Goal: Task Accomplishment & Management: Manage account settings

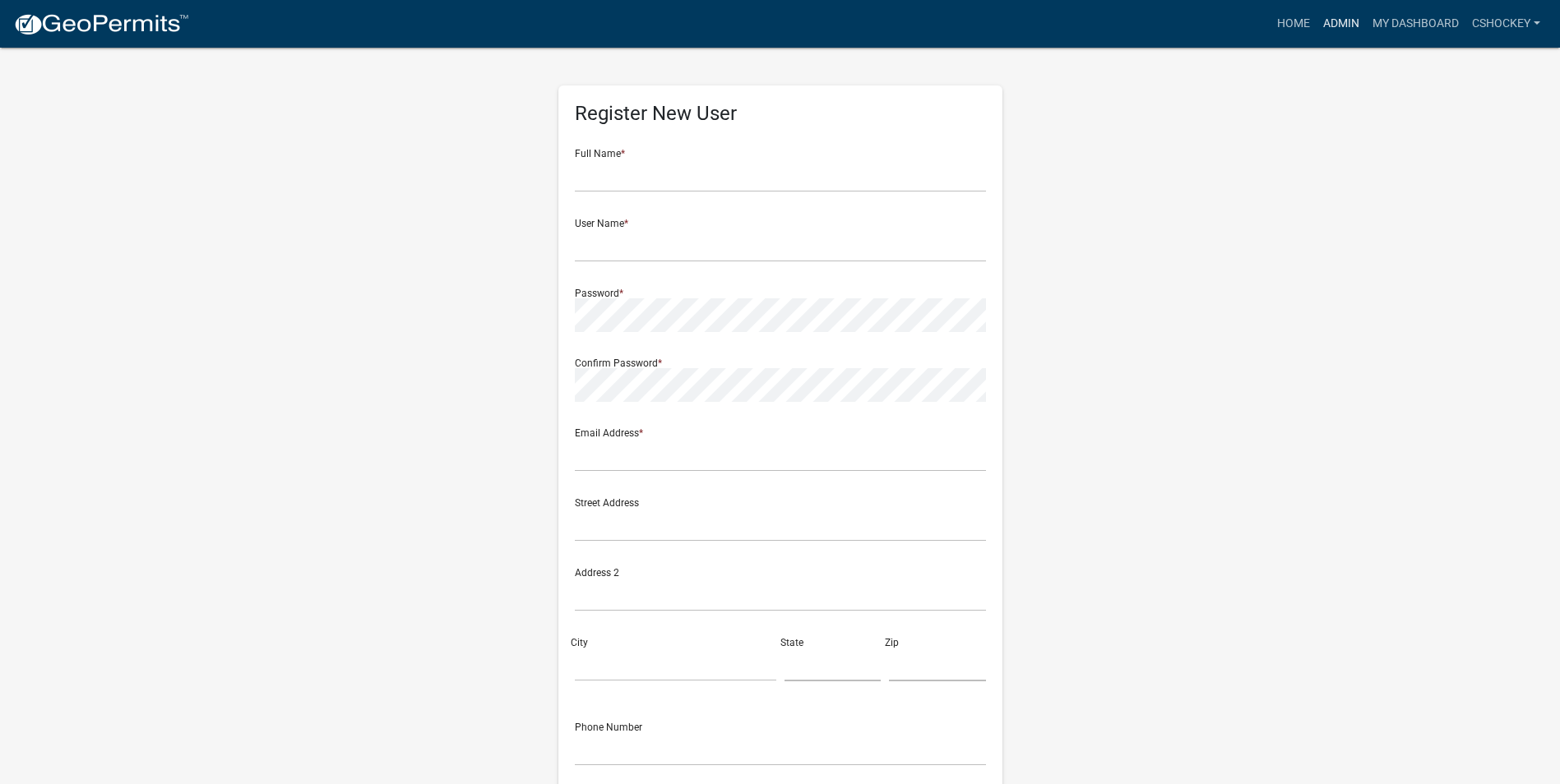
click at [1349, 20] on link "Admin" at bounding box center [1341, 23] width 50 height 31
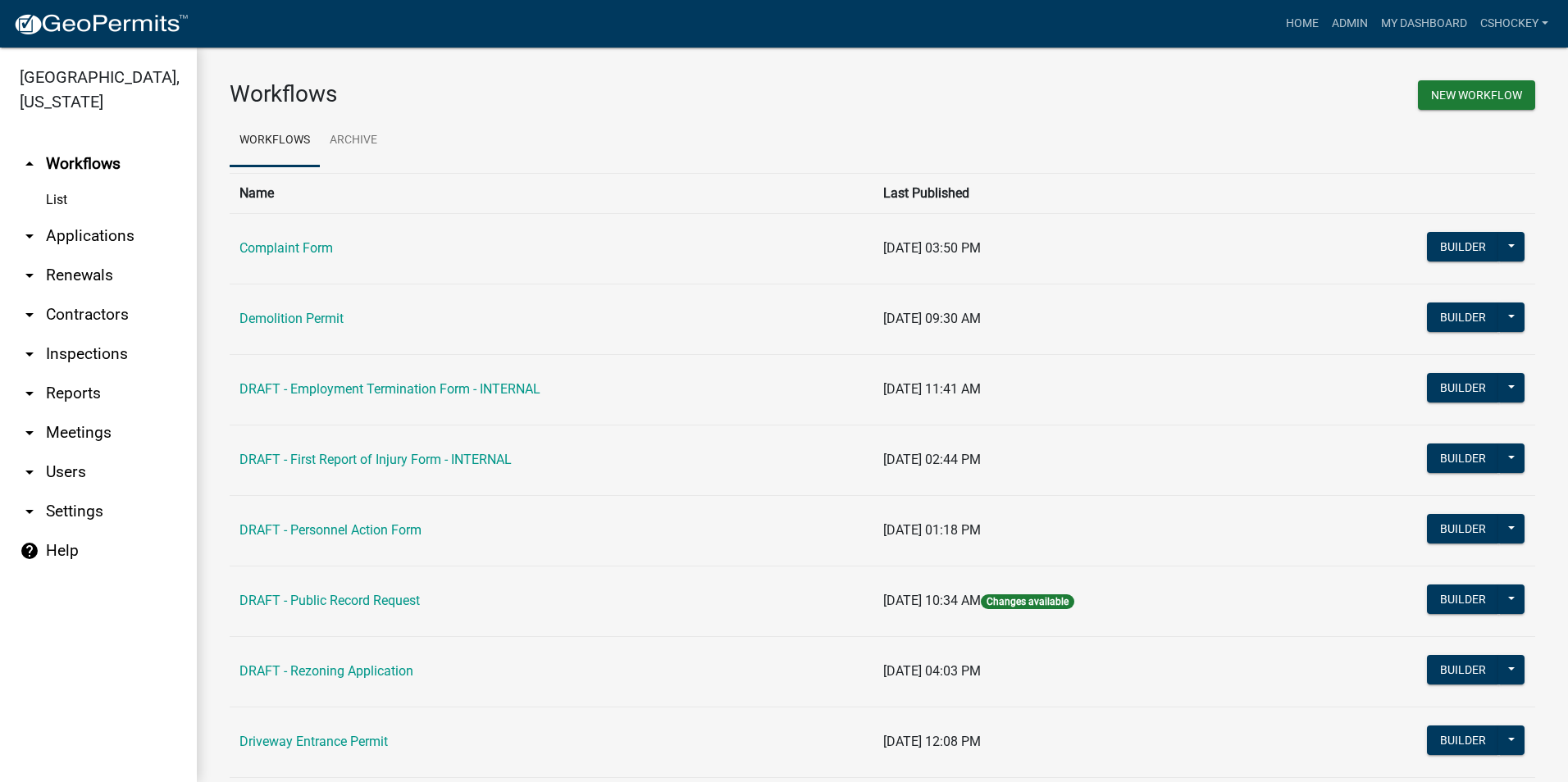
click at [82, 469] on link "arrow_drop_down Users" at bounding box center [98, 472] width 197 height 39
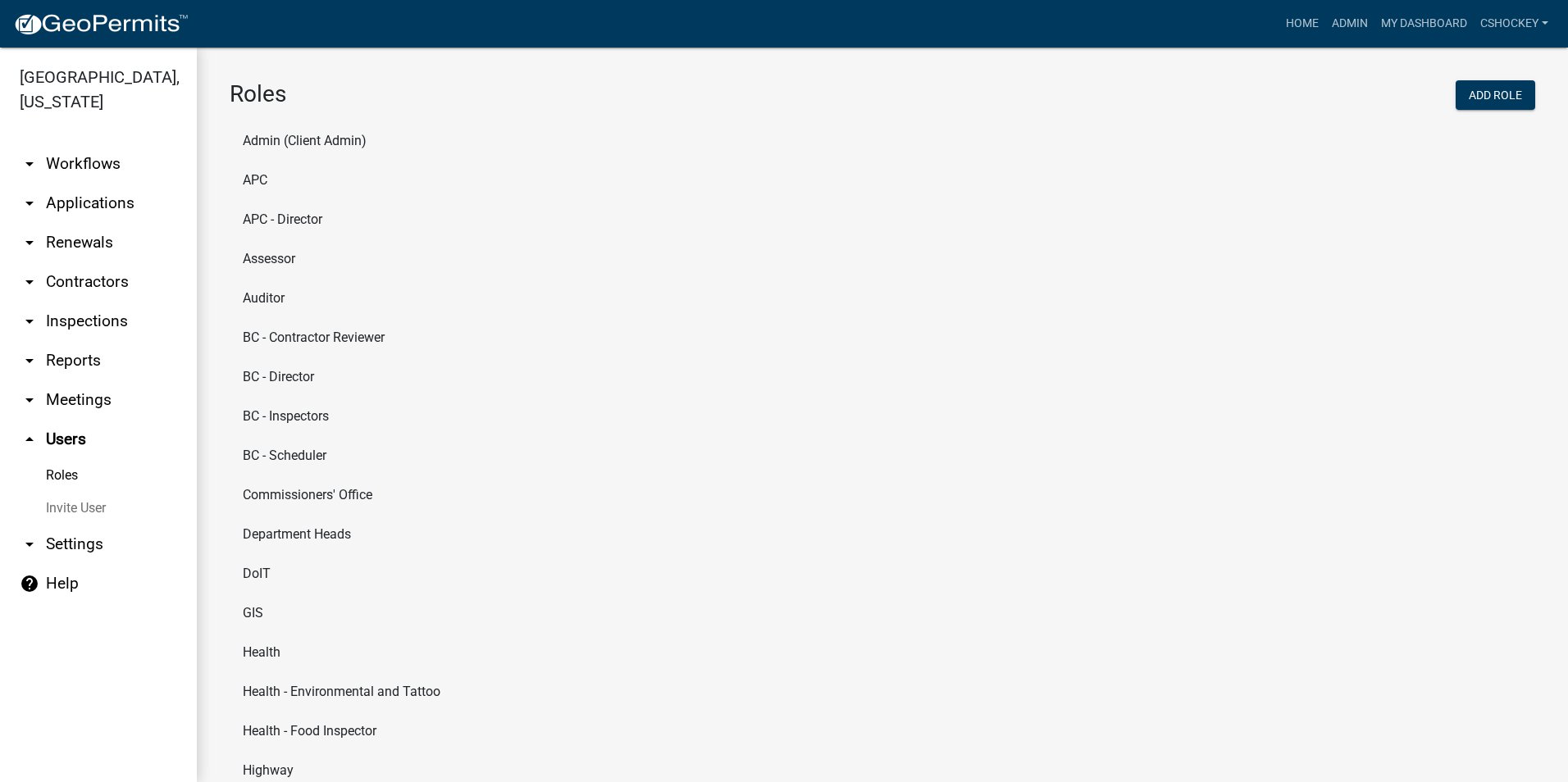
click at [260, 256] on li "Assessor" at bounding box center [882, 259] width 1306 height 39
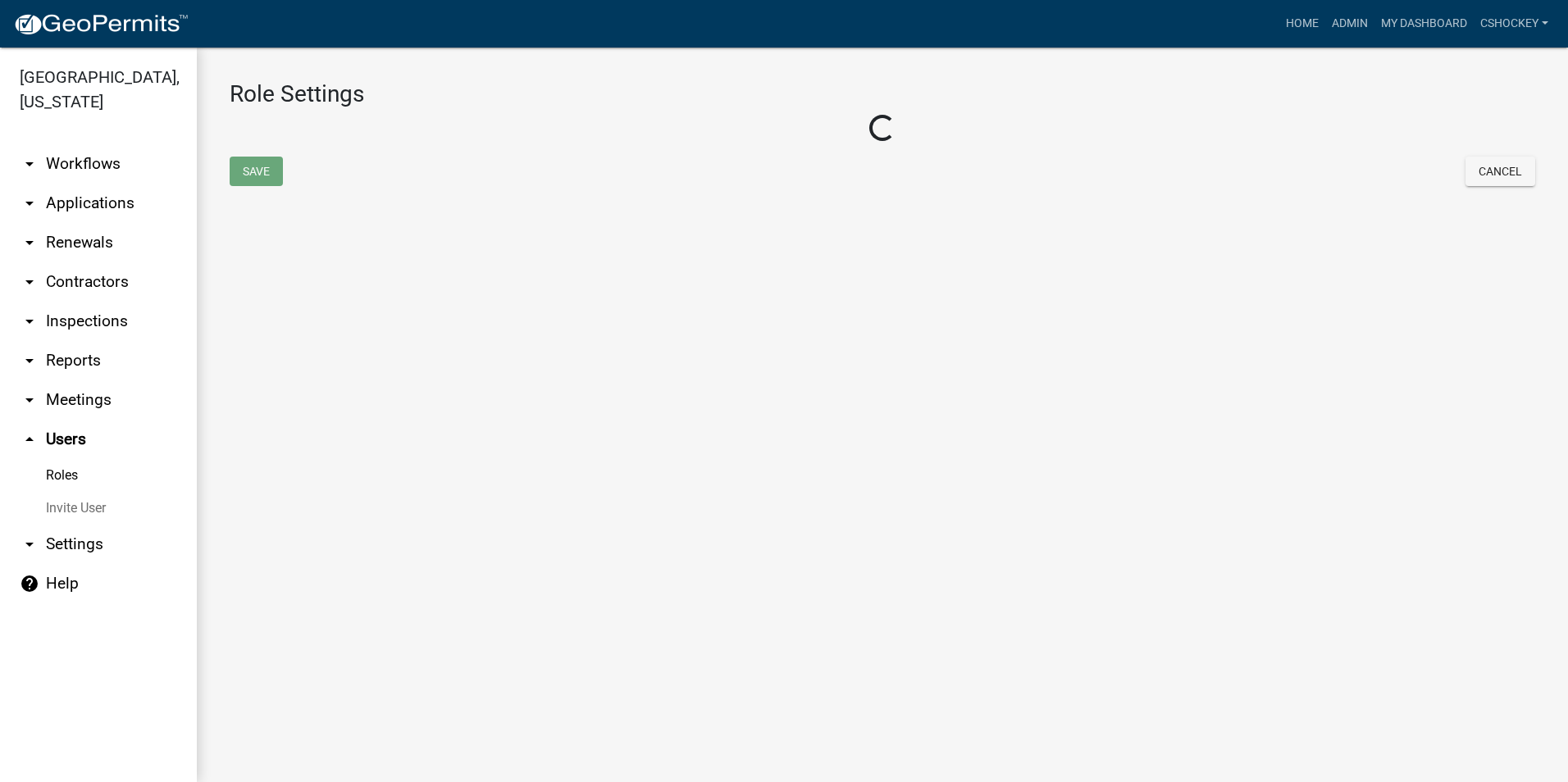
select select "1: green"
